Goal: Information Seeking & Learning: Check status

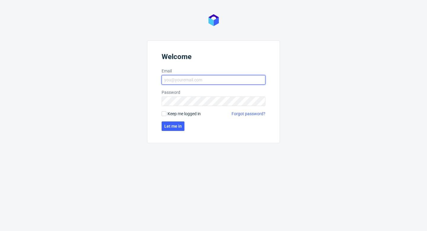
click at [227, 81] on input "Email" at bounding box center [214, 79] width 104 height 9
type input "[EMAIL_ADDRESS][PERSON_NAME][DOMAIN_NAME]"
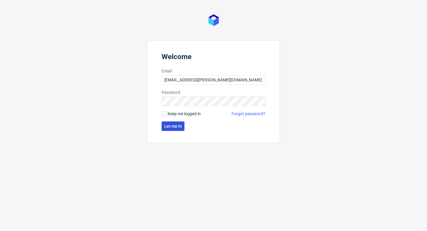
click at [167, 129] on button "Let me in" at bounding box center [173, 125] width 23 height 9
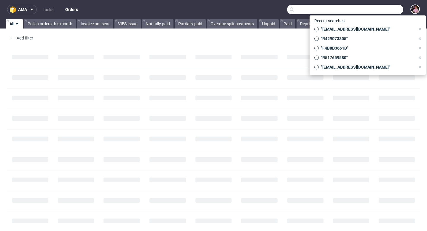
click at [378, 11] on input "text" at bounding box center [345, 9] width 116 height 9
paste input "[EMAIL_ADDRESS][DOMAIN_NAME]"
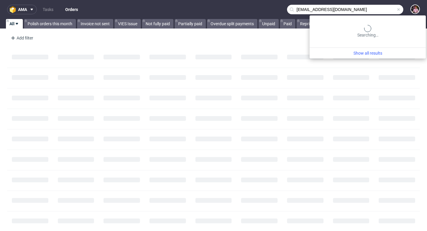
type input "[EMAIL_ADDRESS][DOMAIN_NAME]"
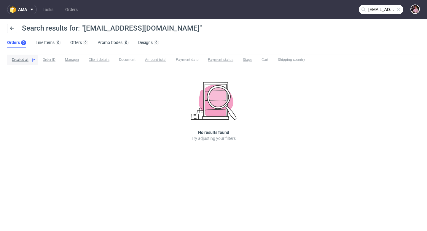
click at [398, 10] on span at bounding box center [398, 9] width 5 height 5
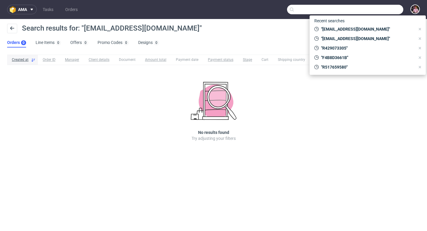
click at [386, 6] on input "text" at bounding box center [345, 9] width 116 height 9
paste input "PROF29387/2024"
type input "PROF29387/2024"
